Goal: Task Accomplishment & Management: Manage account settings

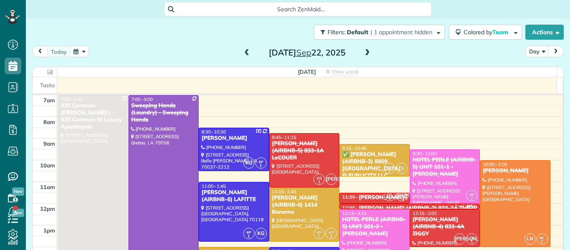
scroll to position [4, 4]
click at [364, 54] on span at bounding box center [367, 53] width 9 height 8
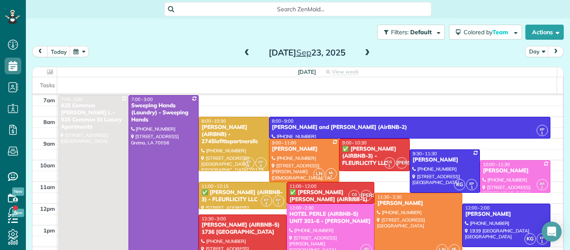
click at [244, 56] on span at bounding box center [246, 53] width 9 height 8
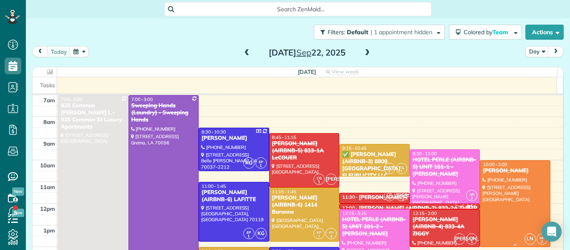
click at [495, 196] on div at bounding box center [515, 204] width 70 height 86
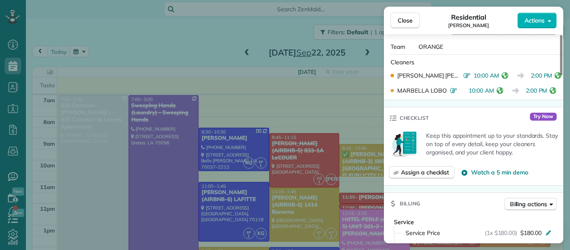
scroll to position [230, 0]
click at [411, 18] on span "Close" at bounding box center [405, 20] width 15 height 8
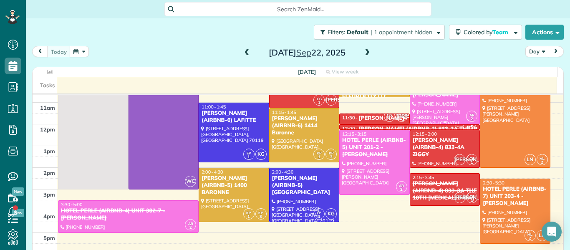
scroll to position [80, 0]
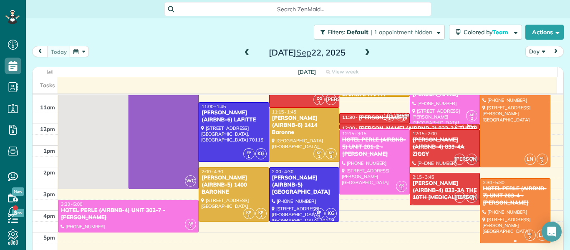
click at [500, 196] on div "HOTEL PERLE (AIRBNB-7) UNIT 203-4 - [PERSON_NAME]" at bounding box center [515, 195] width 66 height 21
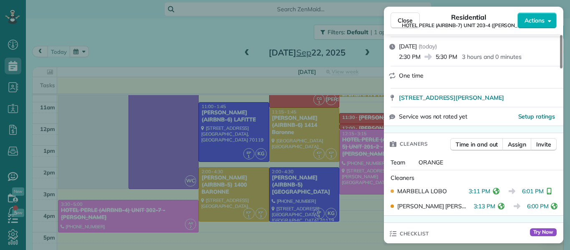
scroll to position [139, 0]
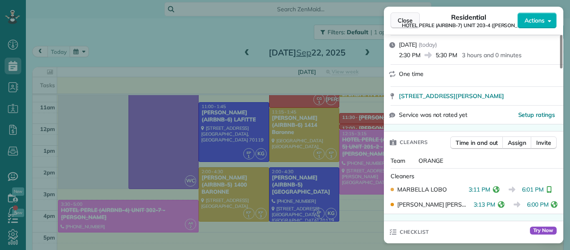
click at [405, 19] on span "Close" at bounding box center [405, 20] width 15 height 8
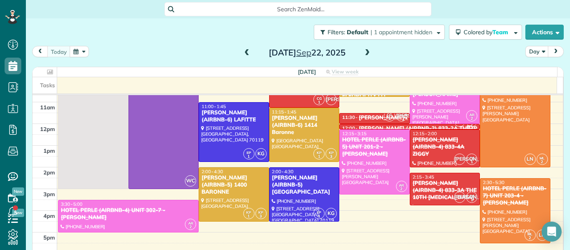
click at [364, 56] on span at bounding box center [367, 53] width 9 height 8
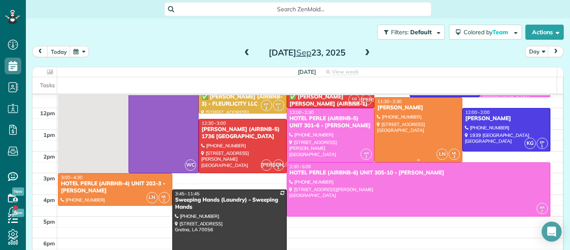
scroll to position [96, 0]
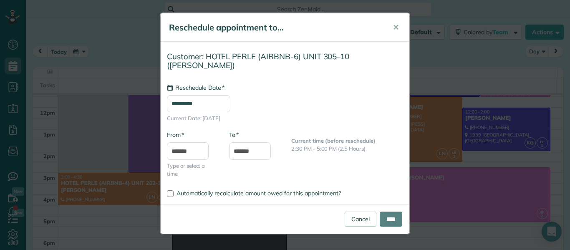
type input "**********"
click at [391, 222] on input "****" at bounding box center [391, 219] width 23 height 15
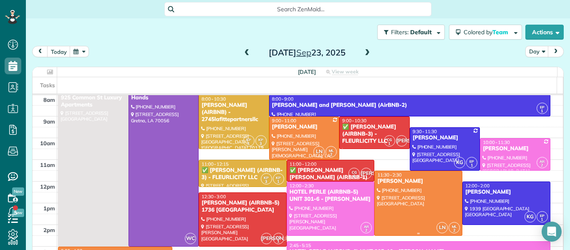
scroll to position [21, 0]
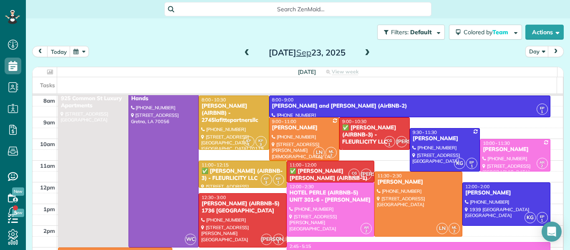
click at [364, 55] on span at bounding box center [367, 53] width 9 height 8
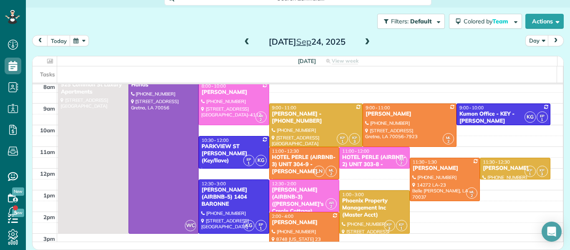
scroll to position [24, 0]
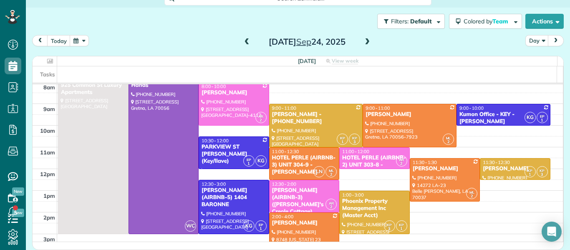
click at [366, 43] on span at bounding box center [367, 42] width 9 height 8
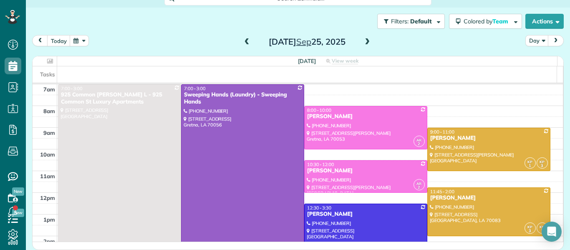
click at [365, 43] on span at bounding box center [367, 42] width 9 height 8
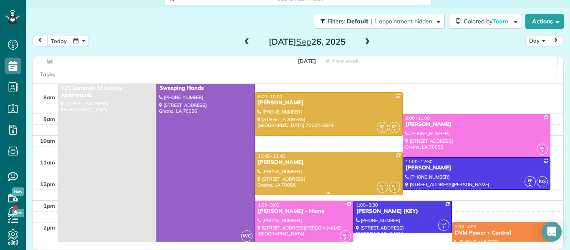
scroll to position [14, 0]
click at [247, 40] on span at bounding box center [246, 42] width 9 height 8
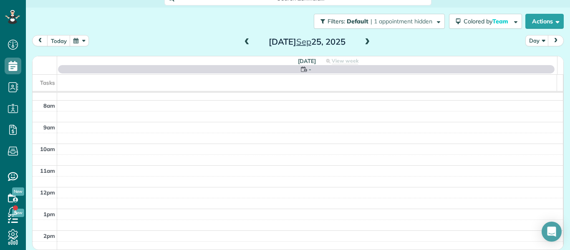
scroll to position [0, 0]
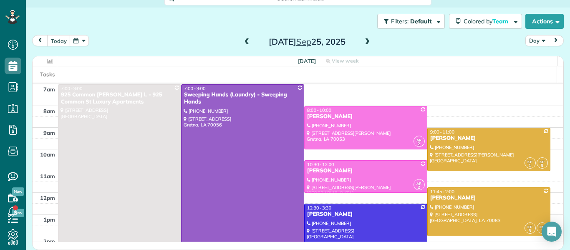
click at [247, 40] on span at bounding box center [246, 42] width 9 height 8
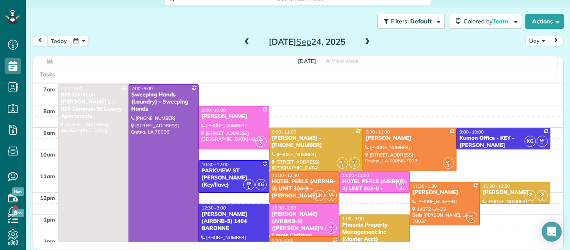
click at [246, 39] on span at bounding box center [246, 42] width 9 height 8
